Goal: Information Seeking & Learning: Learn about a topic

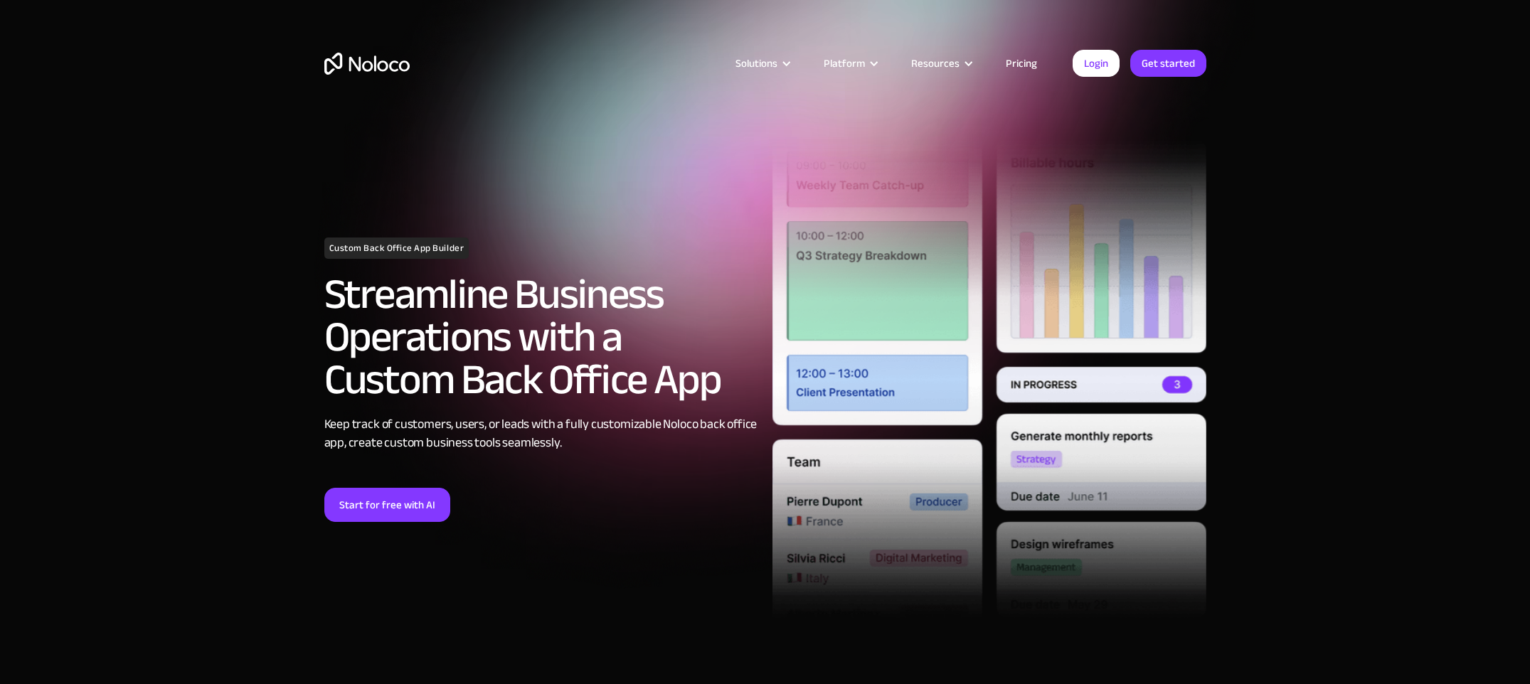
click at [1030, 63] on link "Pricing" at bounding box center [1021, 63] width 67 height 18
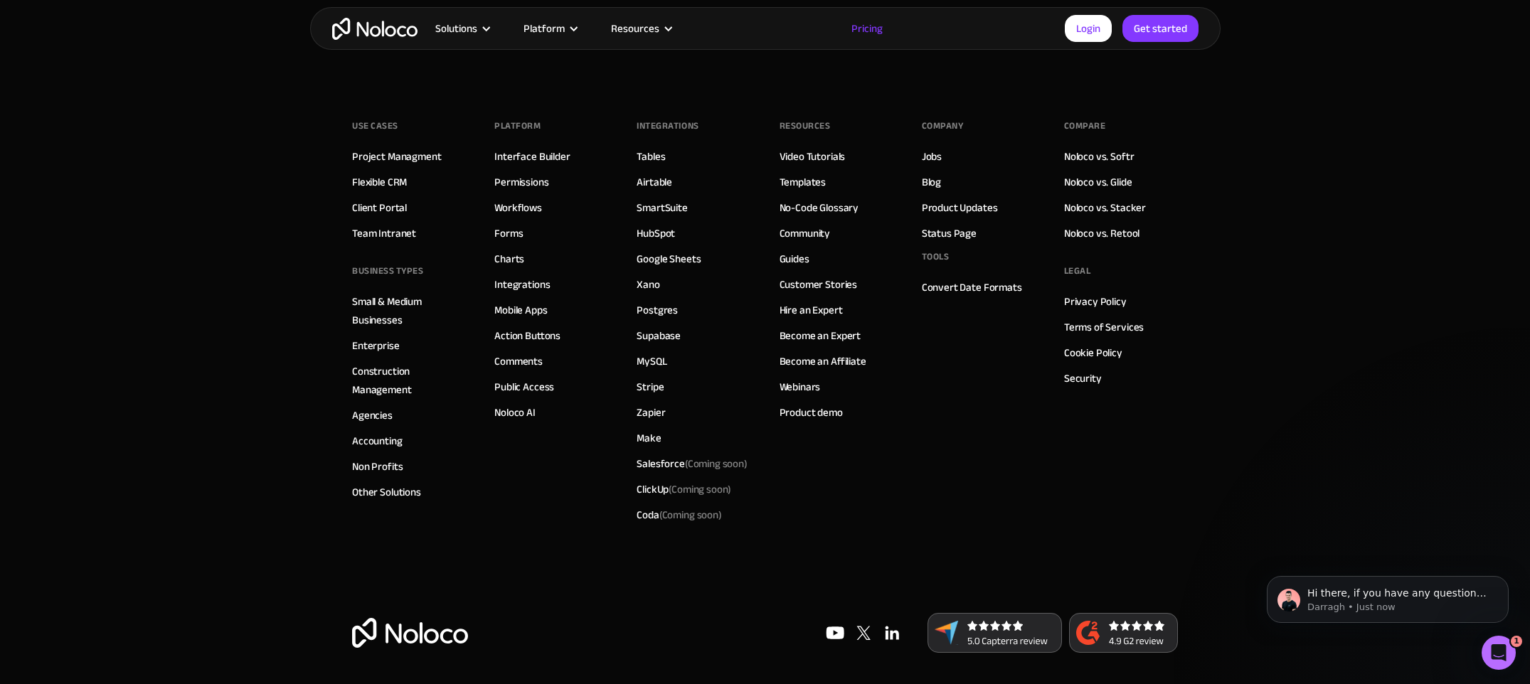
scroll to position [7276, 0]
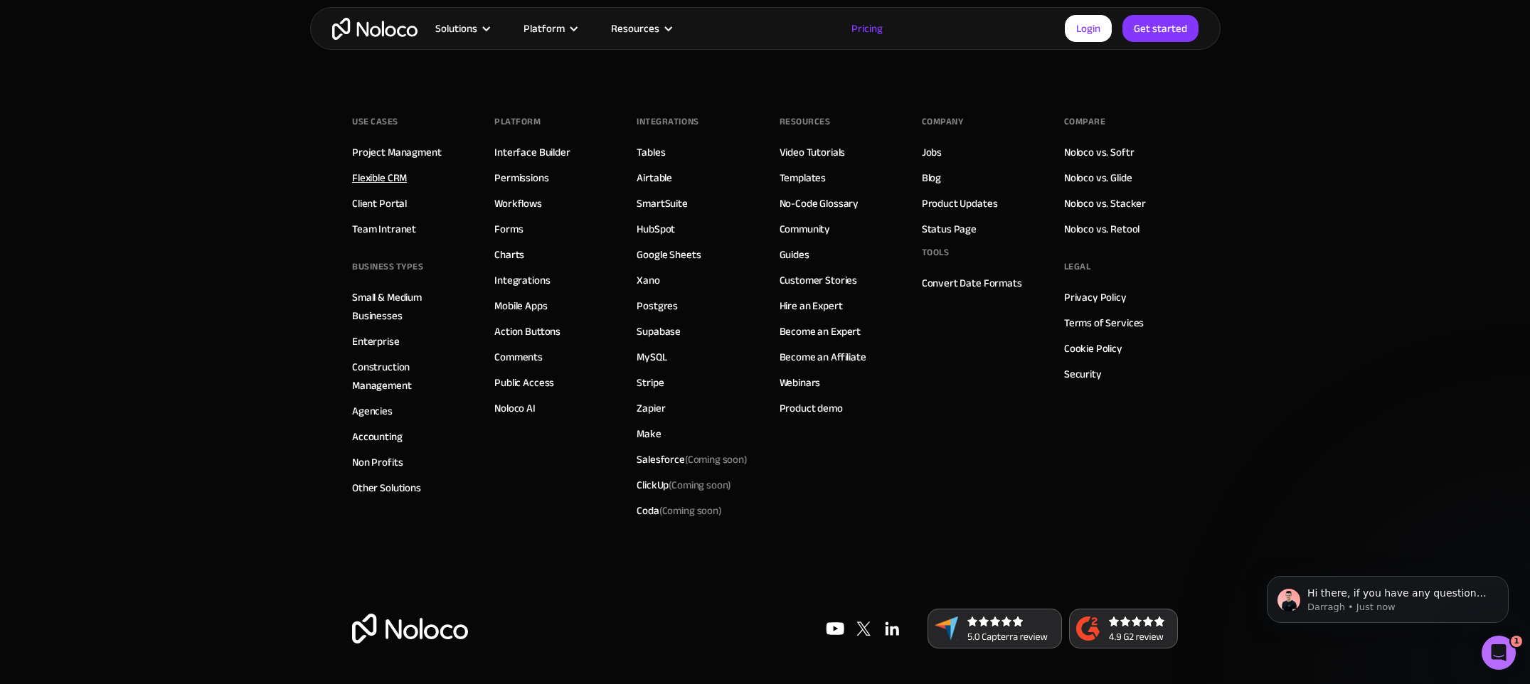
click at [366, 181] on link "Flexible CRM" at bounding box center [379, 178] width 55 height 18
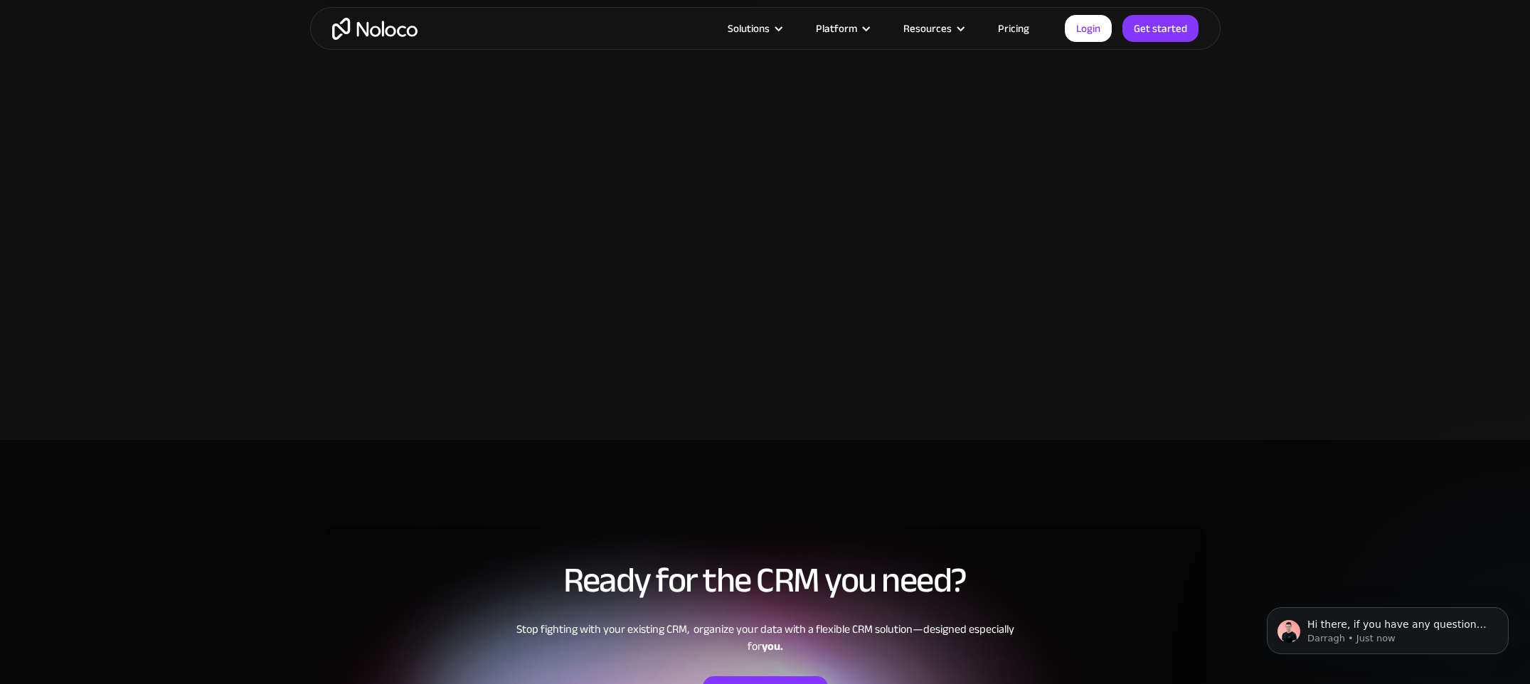
scroll to position [2194, 0]
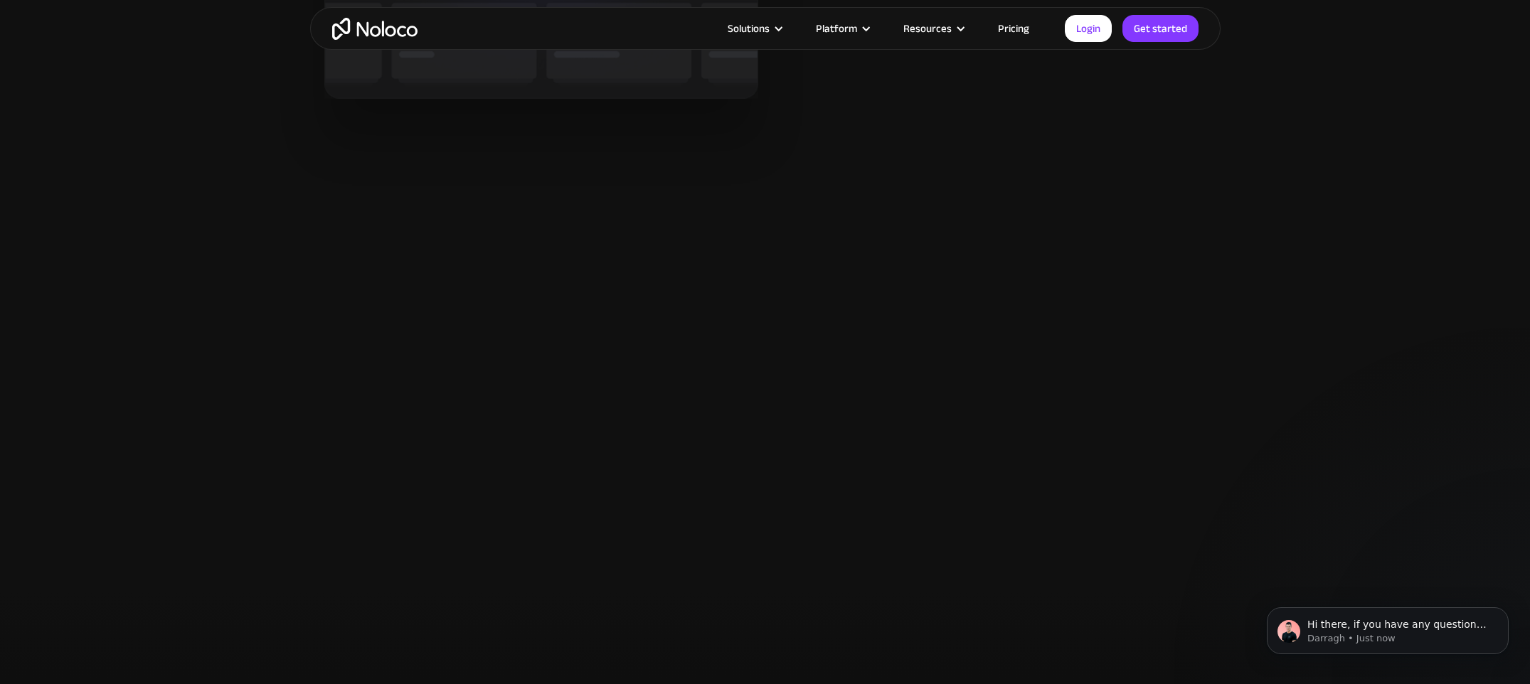
scroll to position [2074, 0]
